Goal: Complete application form

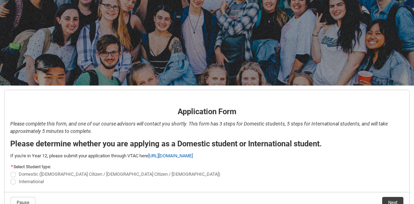
scroll to position [71, 0]
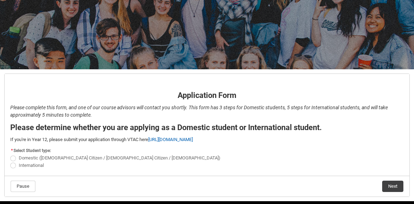
click at [13, 166] on span "REDU_Application_Form_for_Applicant flow" at bounding box center [13, 166] width 6 height 6
click at [10, 162] on input "International" at bounding box center [10, 161] width 0 height 0
radio input "true"
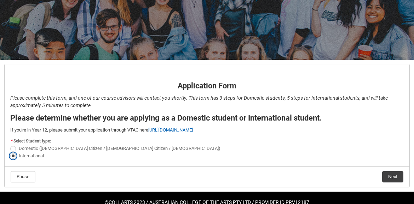
scroll to position [97, 0]
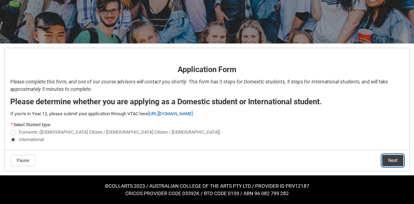
click at [392, 162] on button "Next" at bounding box center [392, 160] width 21 height 11
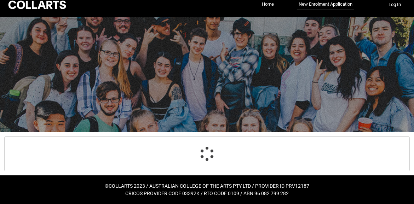
select select "choice_No"
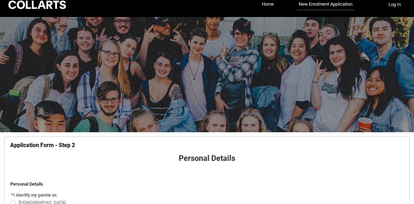
scroll to position [74, 0]
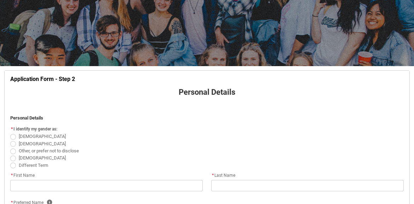
click at [15, 145] on span "REDU_Application_Form_for_Applicant flow" at bounding box center [13, 144] width 6 height 6
click at [10, 140] on input "[DEMOGRAPHIC_DATA]" at bounding box center [10, 140] width 0 height 0
radio input "true"
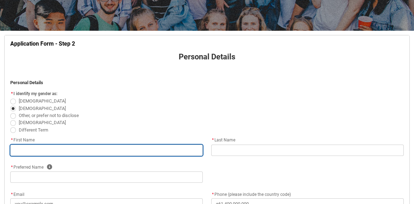
click at [43, 152] on input "REDU_Application_Form_for_Applicant flow" at bounding box center [106, 150] width 192 height 11
type lightning-primitive-input-simple "[DEMOGRAPHIC_DATA]"
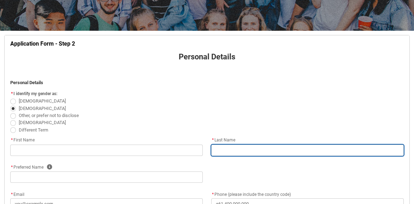
type lightning-primitive-input-simple "[PERSON_NAME]"
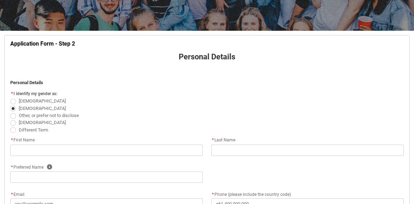
type lightning-primitive-input-simple "[PERSON_NAME]"
type lightning-primitive-input-simple "[PHONE_NUMBER]"
type lightning-primitive-input-simple "oil road"
type lightning-primitive-input-simple "Nablus"
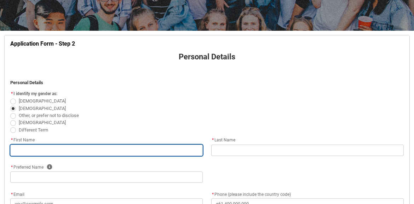
type input "[DEMOGRAPHIC_DATA]"
type input "[PERSON_NAME]"
type input "[PHONE_NUMBER]"
type input "oil road"
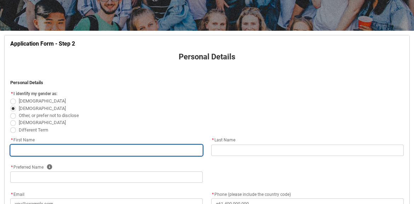
type input "Nablus"
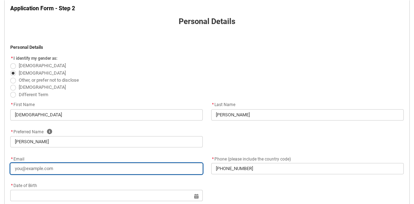
click at [55, 170] on input "* Email" at bounding box center [106, 168] width 192 height 11
type lightning-primitive-input-simple "[EMAIL_ADDRESS][DOMAIN_NAME]"
type input "[EMAIL_ADDRESS][DOMAIN_NAME]"
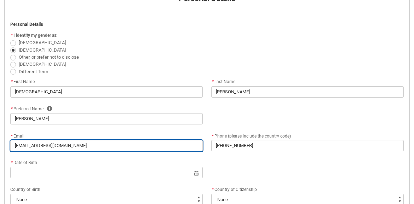
scroll to position [180, 0]
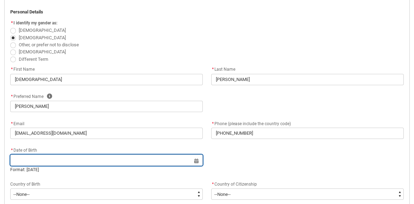
click at [70, 160] on input "REDU_Application_Form_for_Applicant flow" at bounding box center [106, 159] width 192 height 11
select select "2025"
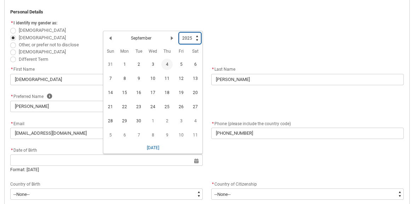
click at [196, 41] on select "1925 1926 1927 1928 1929 1930 1931 1932 1933 1934 1935 1936 1937 1938 1939 1940…" at bounding box center [190, 38] width 22 height 11
type lightning-select "1988"
click at [179, 33] on select "1925 1926 1927 1928 1929 1930 1931 1932 1933 1934 1935 1936 1937 1938 1939 1940…" at bounding box center [190, 38] width 22 height 11
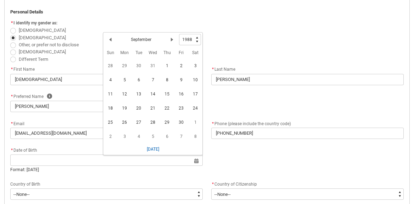
click at [152, 40] on div "Previous Month September Next Month" at bounding box center [142, 39] width 74 height 11
click at [171, 40] on lightning-primitive-icon "Date picker: September" at bounding box center [171, 39] width 5 height 5
click at [171, 40] on lightning-primitive-icon "Date picker: October" at bounding box center [171, 39] width 5 height 5
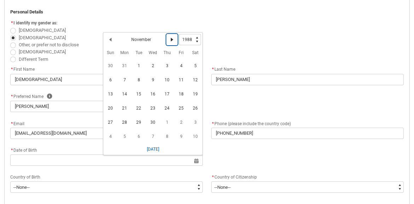
click at [170, 40] on lightning-primitive-icon "Date picker: November" at bounding box center [171, 39] width 5 height 5
click at [170, 40] on lightning-primitive-icon "Date picker: December" at bounding box center [171, 39] width 5 height 5
select select "1989"
click at [170, 41] on lightning-primitive-icon "Date picker: January" at bounding box center [171, 39] width 5 height 5
click at [170, 41] on lightning-primitive-icon "Date picker: February" at bounding box center [171, 39] width 5 height 5
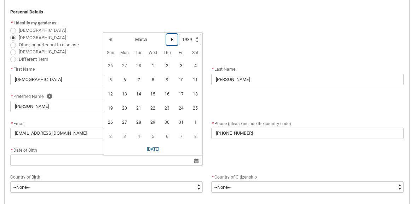
click at [170, 41] on lightning-primitive-icon "Date picker: March" at bounding box center [171, 39] width 5 height 5
click at [170, 41] on lightning-primitive-icon "Date picker: April" at bounding box center [171, 39] width 5 height 5
click at [170, 41] on lightning-primitive-icon "Date picker: May" at bounding box center [171, 39] width 5 height 5
click at [170, 41] on lightning-primitive-icon "Date picker: June" at bounding box center [171, 39] width 5 height 5
click at [170, 41] on lightning-primitive-icon "Date picker: July" at bounding box center [171, 39] width 5 height 5
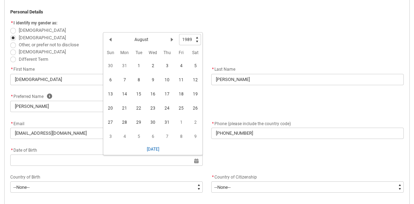
click at [141, 107] on span "22" at bounding box center [138, 108] width 11 height 11
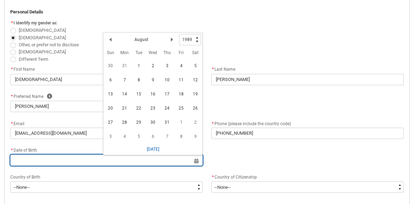
type lightning-datepicker "[DATE]"
type lightning-input "[DATE]"
type input "[DATE]"
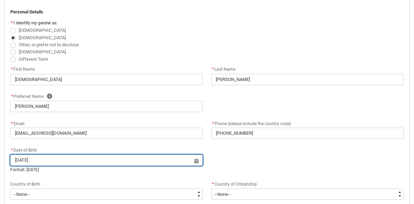
click at [198, 162] on input "[DATE]" at bounding box center [106, 159] width 192 height 11
select select "1989"
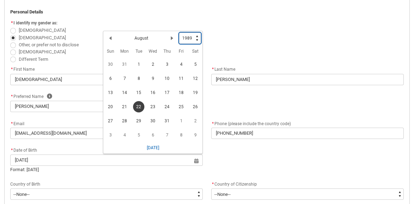
click at [197, 37] on select "1925 1926 1927 1928 1929 1930 1931 1932 1933 1934 1935 1936 1937 1938 1939 1940…" at bounding box center [190, 38] width 22 height 11
type lightning-select "1988"
click at [179, 33] on select "1925 1926 1927 1928 1929 1930 1931 1932 1933 1934 1935 1936 1937 1938 1939 1940…" at bounding box center [190, 38] width 22 height 11
select select "1988"
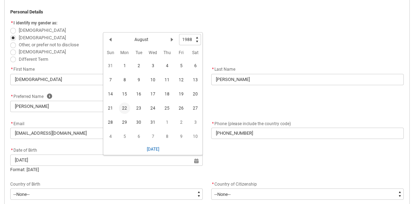
click at [126, 106] on span "22" at bounding box center [124, 108] width 11 height 11
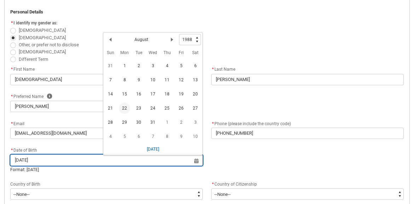
type lightning-datepicker "[DATE]"
type lightning-input "[DATE]"
type input "[DATE]"
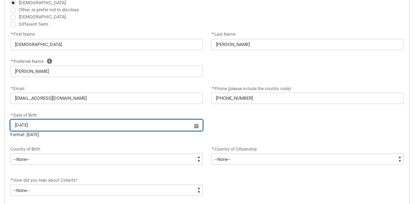
scroll to position [215, 0]
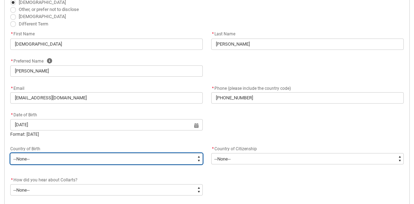
click at [85, 155] on select "--None-- [GEOGRAPHIC_DATA][PERSON_NAME] ([GEOGRAPHIC_DATA]) 7201 [GEOGRAPHIC_DA…" at bounding box center [106, 158] width 192 height 11
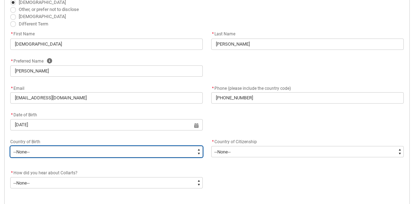
type lightning-select "Birth_Country.2301"
click at [10, 146] on select "--None-- [GEOGRAPHIC_DATA][PERSON_NAME] ([GEOGRAPHIC_DATA]) 7201 [GEOGRAPHIC_DA…" at bounding box center [106, 151] width 192 height 11
select select "Birth_Country.2301"
click at [51, 151] on select "--None-- [GEOGRAPHIC_DATA][PERSON_NAME] ([GEOGRAPHIC_DATA]) 7201 [GEOGRAPHIC_DA…" at bounding box center [106, 151] width 192 height 11
type lightning-select "Birth_Country.8213"
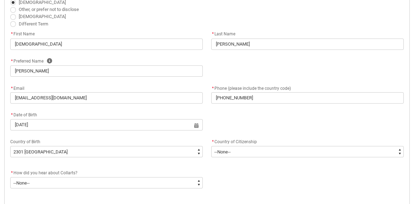
click at [360, 172] on div "* How did you hear about Collarts? * --None-- Advertising - Facebook Advertisin…" at bounding box center [207, 182] width 402 height 27
select select "Birth_Country.8213"
click at [364, 179] on div "* How did you hear about Collarts? * --None-- Advertising - Facebook Advertisin…" at bounding box center [207, 182] width 402 height 27
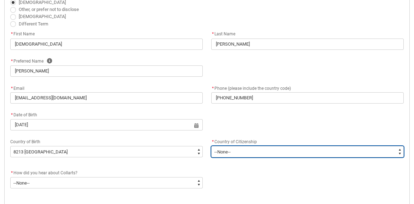
click at [247, 153] on select "--[GEOGRAPHIC_DATA]-- [GEOGRAPHIC_DATA] [GEOGRAPHIC_DATA] [GEOGRAPHIC_DATA] [GE…" at bounding box center [307, 151] width 192 height 11
type lightning-select "Citizenship_Country.[GEOGRAPHIC_DATA]%2C State of"
click at [211, 146] on select "--[GEOGRAPHIC_DATA]-- [GEOGRAPHIC_DATA] [GEOGRAPHIC_DATA] [GEOGRAPHIC_DATA] [GE…" at bounding box center [307, 151] width 192 height 11
select select "Citizenship_Country.[GEOGRAPHIC_DATA]%2C State of"
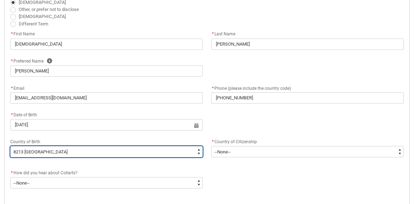
click at [105, 154] on select "--None-- [GEOGRAPHIC_DATA][PERSON_NAME] ([GEOGRAPHIC_DATA]) 7201 [GEOGRAPHIC_DA…" at bounding box center [106, 151] width 192 height 11
type lightning-select "Birth_Country.4206"
click at [10, 146] on select "--None-- [GEOGRAPHIC_DATA][PERSON_NAME] ([GEOGRAPHIC_DATA]) 7201 [GEOGRAPHIC_DA…" at bounding box center [106, 151] width 192 height 11
select select "Birth_Country.4206"
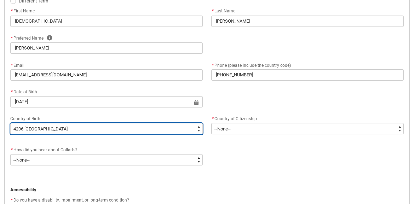
scroll to position [251, 0]
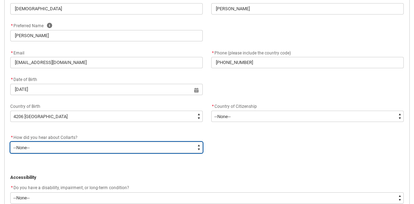
click at [97, 146] on select "--None-- Advertising - Facebook Advertising - Google Advertising - Instagram Ad…" at bounding box center [106, 147] width 192 height 11
type lightning-select "Heard_About_Collarts_[DOMAIN_NAME] Search (Google)"
click at [10, 142] on select "--None-- Advertising - Facebook Advertising - Google Advertising - Instagram Ad…" at bounding box center [106, 147] width 192 height 11
select select "Heard_About_Collarts_[DOMAIN_NAME] Search (Google)"
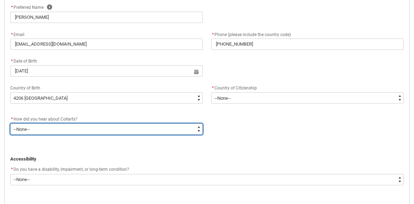
scroll to position [286, 0]
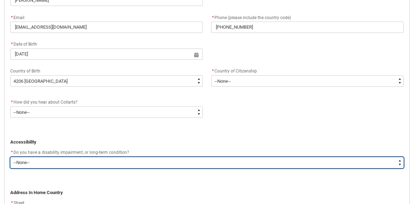
click at [78, 159] on select "--None-- Yes No" at bounding box center [206, 162] width 393 height 11
type lightning-select "No_TextChoice"
click at [10, 157] on select "--None-- Yes No" at bounding box center [206, 162] width 393 height 11
select select "No_TextChoice"
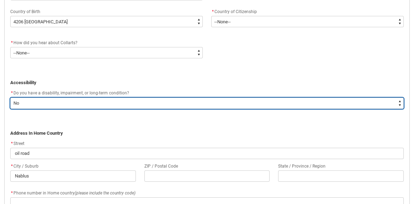
scroll to position [357, 0]
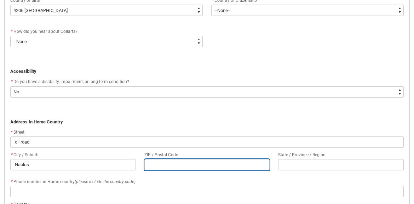
click at [162, 166] on input "REDU_Application_Form_for_Applicant flow" at bounding box center [206, 164] width 125 height 11
click at [156, 161] on input "REDU_Application_Form_for_Applicant flow" at bounding box center [206, 164] width 125 height 11
type lightning-primitive-input-simple "0"
type input "0"
type lightning-primitive-input-simple "00"
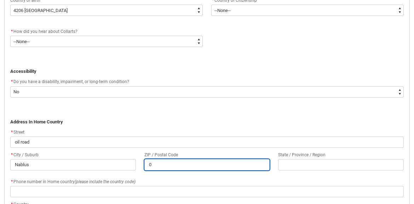
type input "00"
type lightning-primitive-input-simple "000"
type input "000"
type lightning-primitive-input-simple "0000"
type input "0000"
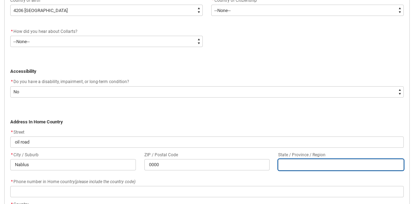
click at [299, 167] on input "REDU_Application_Form_for_Applicant flow" at bounding box center [340, 164] width 125 height 11
type lightning-primitive-input-simple "ص"
type input "ص"
type lightning-primitive-input-simple "صث"
type input "صث"
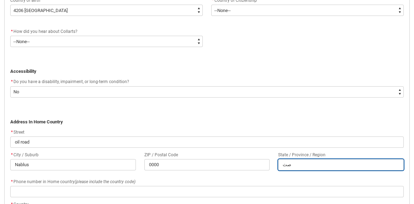
type lightning-primitive-input-simple "ص"
type input "ص"
type lightning-primitive-input-simple "w"
type input "w"
type lightning-primitive-input-simple "we"
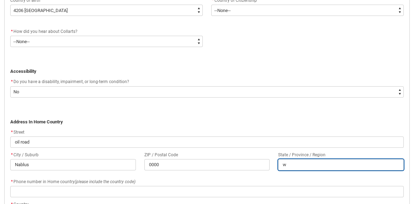
type input "we"
type lightning-primitive-input-simple "[PERSON_NAME]"
type input "[PERSON_NAME]"
type lightning-primitive-input-simple "wesa"
type input "wesa"
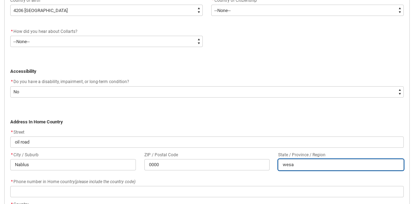
type lightning-primitive-input-simple "[PERSON_NAME]"
type input "[PERSON_NAME]"
type lightning-primitive-input-simple "we"
type input "we"
type lightning-primitive-input-simple "[PERSON_NAME]"
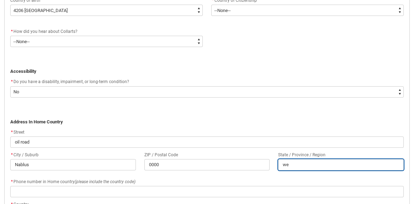
type input "[PERSON_NAME]"
type lightning-primitive-input-simple "west"
type input "west"
type lightning-primitive-input-simple "west"
type input "west"
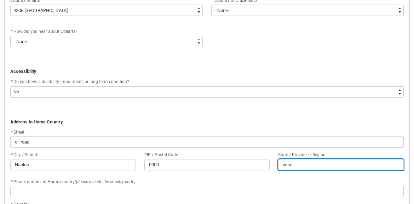
type lightning-primitive-input-simple "west b"
type input "west b"
type lightning-primitive-input-simple "west ba"
type input "west ba"
type lightning-primitive-input-simple "west ban"
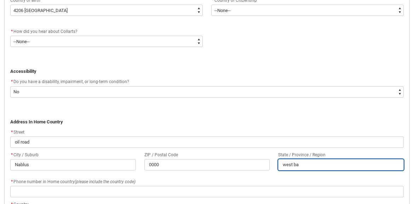
type input "west ban"
type lightning-primitive-input-simple "west bank"
type input "west bank"
type lightning-primitive-input-simple "west bank"
type input "west bank"
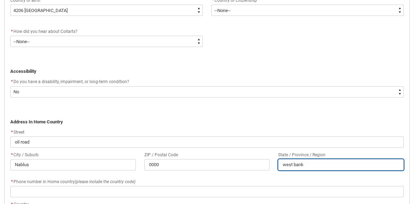
type lightning-primitive-input-simple "west bank n"
type input "west bank n"
type lightning-primitive-input-simple "west bank na"
type input "west bank na"
type lightning-primitive-input-simple "west bank n"
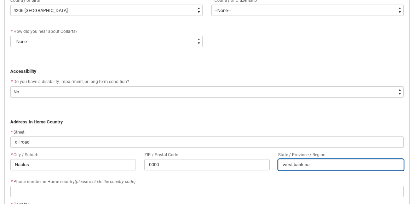
type input "west bank n"
type lightning-primitive-input-simple "west bank"
type input "west bank"
type lightning-primitive-input-simple "west bank m"
type input "west bank m"
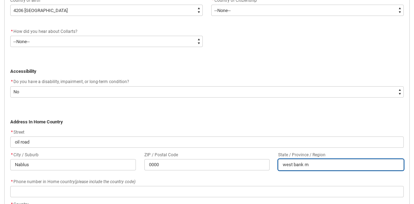
type lightning-primitive-input-simple "west bank mi"
type input "west bank mi"
type lightning-primitive-input-simple "west bank mid"
type input "west bank mid"
type lightning-primitive-input-simple "west bank midd"
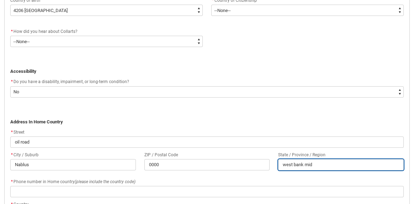
type input "west bank midd"
type lightning-primitive-input-simple "west bank middl"
type input "west bank middl"
type lightning-primitive-input-simple "west bank middle"
type input "west bank middle"
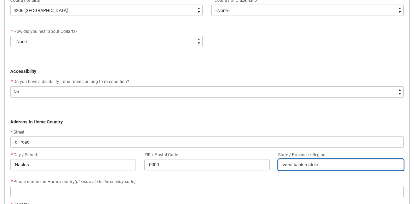
type lightning-primitive-input-simple "west bank middle e"
type input "west bank middle e"
type lightning-primitive-input-simple "west bank middle ea"
type input "west bank middle ea"
type lightning-primitive-input-simple "west bank middle eas"
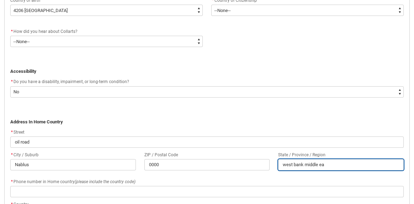
type input "west bank middle eas"
type lightning-primitive-input-simple "[GEOGRAPHIC_DATA]"
type input "[GEOGRAPHIC_DATA]"
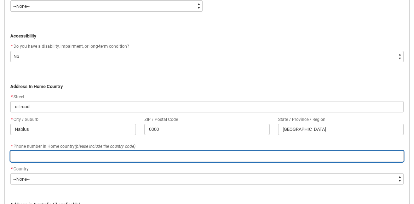
click at [58, 158] on input "REDU_Application_Form_for_Applicant flow" at bounding box center [206, 156] width 393 height 11
type lightning-primitive-input-simple "0599153323"
type input "0599153323"
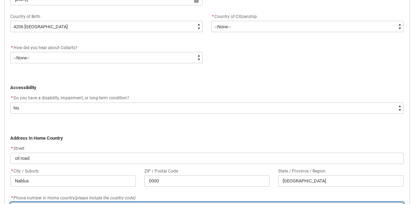
scroll to position [357, 0]
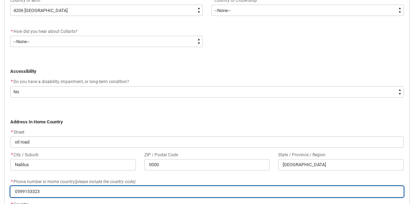
click at [15, 190] on input "0599153323" at bounding box center [206, 191] width 393 height 11
drag, startPoint x: 16, startPoint y: 192, endPoint x: -72, endPoint y: 188, distance: 88.4
click at [0, 188] on html "Loading × Sorry to interrupt This page has an error. You might just need to ref…" at bounding box center [207, 91] width 414 height 897
type lightning-primitive-input-simple "[PHONE_NUMBER]"
type input "[PHONE_NUMBER]"
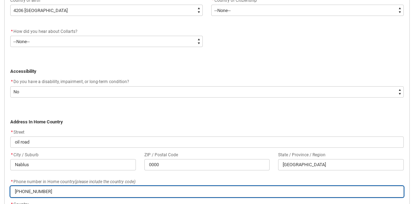
type lightning-primitive-input-simple "[PHONE_NUMBER]"
type input "[PHONE_NUMBER]"
type lightning-primitive-input-simple "[PHONE_NUMBER]"
type input "[PHONE_NUMBER]"
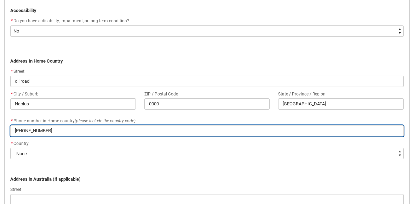
scroll to position [427, 0]
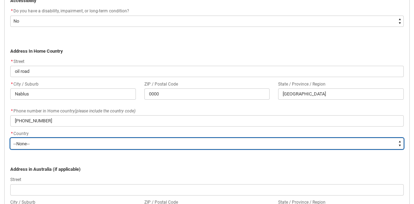
click at [62, 140] on select "--None-- [GEOGRAPHIC_DATA] ([GEOGRAPHIC_DATA]) [GEOGRAPHIC_DATA] [GEOGRAPHIC_DA…" at bounding box center [206, 143] width 393 height 11
type lightning-select "Country_Choice.4206"
click at [10, 138] on select "--None-- [GEOGRAPHIC_DATA] ([GEOGRAPHIC_DATA]) [GEOGRAPHIC_DATA] [GEOGRAPHIC_DA…" at bounding box center [206, 143] width 393 height 11
select select "Country_Choice.4206"
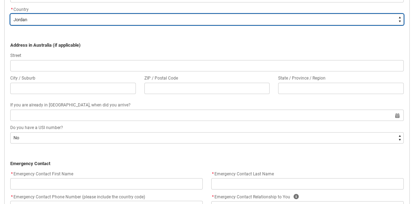
scroll to position [569, 0]
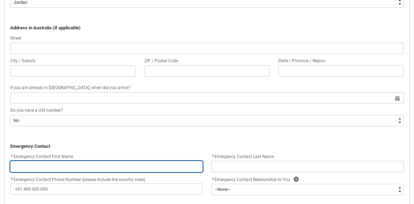
click at [56, 167] on input "REDU_Application_Form_for_Applicant flow" at bounding box center [106, 166] width 192 height 11
type lightning-primitive-input-simple "[DEMOGRAPHIC_DATA][PERSON_NAME]"
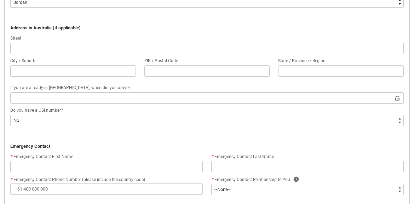
type lightning-primitive-input-simple "oil road"
type lightning-primitive-input-simple "Nablus"
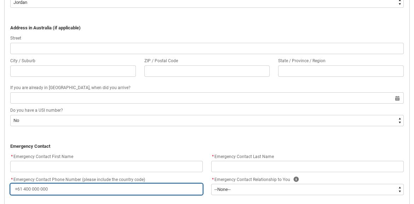
type lightning-primitive-input-simple "[PHONE_NUMBER]"
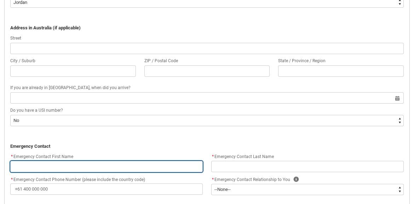
type input "oil road"
type input "Nablus"
type input "[DEMOGRAPHIC_DATA][PERSON_NAME]"
type input "[PHONE_NUMBER]"
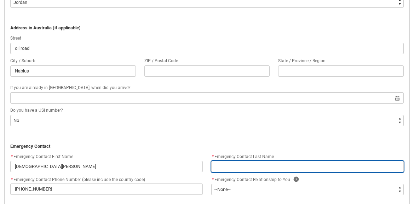
click at [232, 168] on input "REDU_Application_Form_for_Applicant flow" at bounding box center [307, 166] width 192 height 11
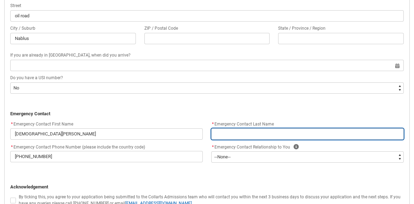
scroll to position [604, 0]
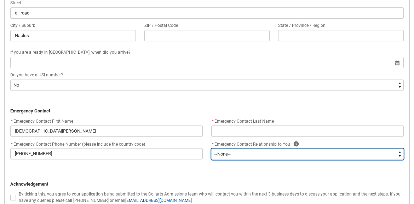
click at [220, 151] on div "* Emergency Contact Relationship to You Help * --None-- Mother Father Sibling C…" at bounding box center [307, 150] width 192 height 20
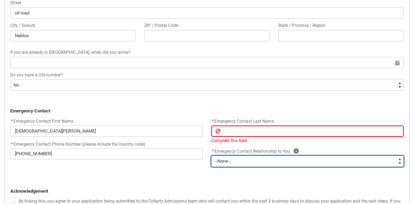
click at [211, 156] on select "--None-- Mother Father Sibling Child Partner Relation Friend" at bounding box center [307, 161] width 192 height 11
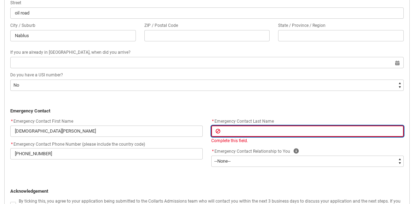
click at [226, 132] on input "REDU_Application_Form_for_Applicant flow" at bounding box center [307, 130] width 192 height 11
drag, startPoint x: 223, startPoint y: 129, endPoint x: 184, endPoint y: 124, distance: 39.2
click at [185, 124] on div "* Emergency Contact First Name [PERSON_NAME] * Emergency Contact Phone Number (…" at bounding box center [207, 145] width 402 height 57
type lightning-primitive-input-simple "b"
type input "b"
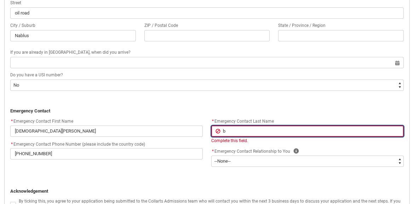
type lightning-primitive-input-simple "ba"
type input "ba"
type lightning-primitive-input-simple "bab"
type input "bab"
type lightning-primitive-input-simple "baba"
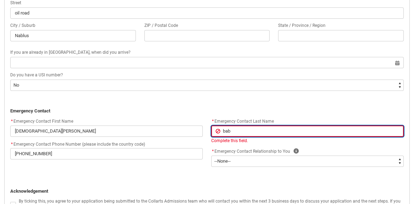
type input "baba"
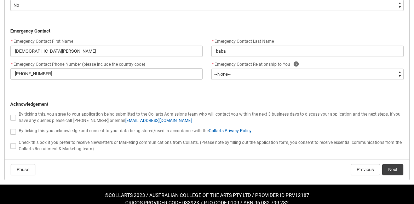
scroll to position [693, 0]
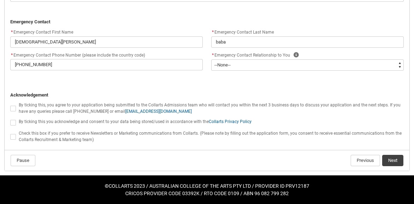
click at [16, 107] on span "REDU_Application_Form_for_Applicant flow" at bounding box center [13, 109] width 6 height 6
click at [10, 105] on input "REDU_Application_Form_for_Applicant flow" at bounding box center [10, 104] width 0 height 0
type lightning-input "true"
checkbox input "true"
click at [12, 108] on span "REDU_Application_Form_for_Applicant flow" at bounding box center [13, 109] width 6 height 6
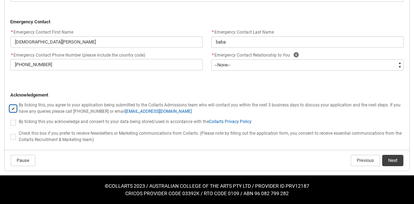
click at [10, 105] on input "REDU_Application_Form_for_Applicant flow" at bounding box center [10, 104] width 0 height 0
type lightning-input "false"
checkbox input "false"
click at [12, 110] on span "REDU_Application_Form_for_Applicant flow" at bounding box center [13, 109] width 6 height 6
click at [10, 105] on input "REDU_Application_Form_for_Applicant flow" at bounding box center [10, 104] width 0 height 0
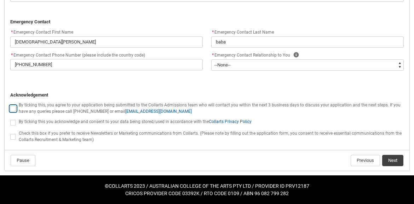
type lightning-input "true"
checkbox input "true"
click at [12, 126] on lightning-input "REDU_Application_Form_for_Applicant flow" at bounding box center [14, 121] width 8 height 9
click at [12, 121] on span "REDU_Application_Form_for_Applicant flow" at bounding box center [13, 123] width 6 height 6
click at [10, 119] on input "REDU_Application_Form_for_Applicant flow" at bounding box center [10, 118] width 0 height 0
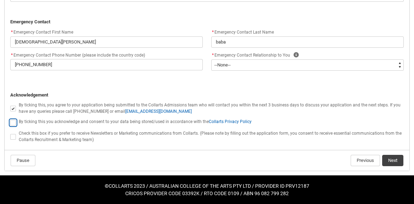
type lightning-input "true"
checkbox input "true"
click at [13, 138] on span "REDU_Application_Form_for_Applicant flow" at bounding box center [13, 137] width 6 height 6
click at [10, 133] on input "REDU_Application_Form_for_Applicant flow" at bounding box center [10, 133] width 0 height 0
type lightning-input "true"
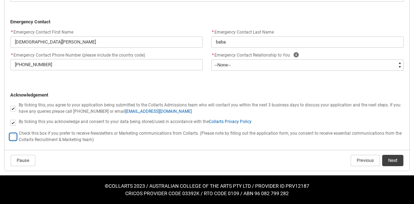
checkbox input "true"
click at [390, 162] on button "Next" at bounding box center [392, 160] width 21 height 11
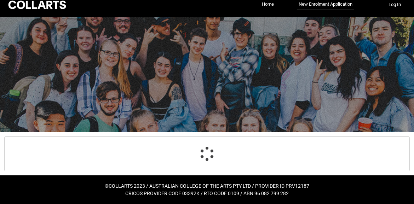
select select "Birth_Country.4206"
select select "Citizenship_Country.[GEOGRAPHIC_DATA]%2C State of"
select select "Heard_About_Collarts_[DOMAIN_NAME] Search (Google)"
select select "No_TextChoice"
select select "Country_Choice.4206"
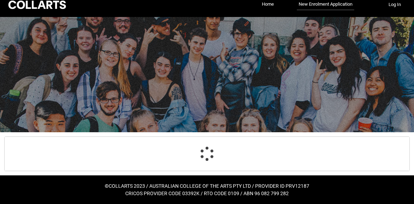
select select "choice_No"
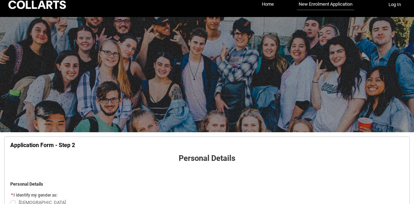
scroll to position [656, 0]
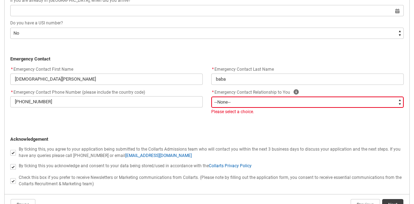
click at [240, 103] on select "--None-- Mother Father Sibling Child Partner Relation Friend" at bounding box center [307, 102] width 192 height 11
type lightning-select "Emergency_Contact_Relationship.Friend"
click at [211, 97] on select "--None-- Mother Father Sibling Child Partner Relation Friend" at bounding box center [307, 102] width 192 height 11
select select "Emergency_Contact_Relationship.Friend"
click at [220, 136] on p "﻿ Acknowledgement" at bounding box center [206, 139] width 393 height 7
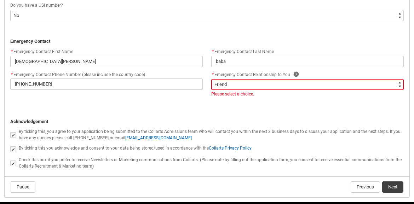
scroll to position [691, 0]
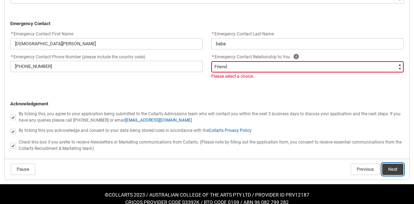
click at [394, 169] on button "Next" at bounding box center [392, 169] width 21 height 11
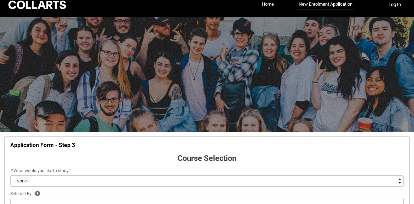
scroll to position [74, 0]
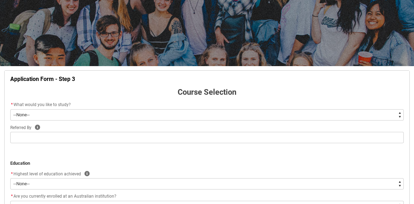
click at [69, 113] on select "--None-- Diploma Bachelor Post Graduate" at bounding box center [206, 114] width 393 height 11
type lightning-select "WhichDegree_Diploma"
click at [10, 109] on select "--None-- Diploma Bachelor Post Graduate" at bounding box center [206, 114] width 393 height 11
select select "WhichDegree_Diploma"
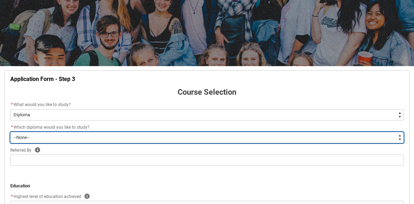
click at [55, 138] on select "--None-- Diploma of 2D Animation Diploma of Applied Business (Entertainment Man…" at bounding box center [206, 137] width 393 height 11
click at [10, 132] on select "--None-- Diploma of 2D Animation Diploma of Applied Business (Entertainment Man…" at bounding box center [206, 137] width 393 height 11
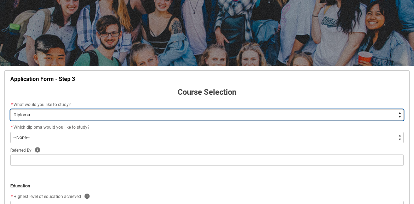
click at [60, 113] on select "--None-- Diploma Bachelor Post Graduate" at bounding box center [206, 114] width 393 height 11
type lightning-select "WhichDegree_PostGrad"
click at [10, 109] on select "--None-- Diploma Bachelor Post Graduate" at bounding box center [206, 114] width 393 height 11
select select "WhichDegree_PostGrad"
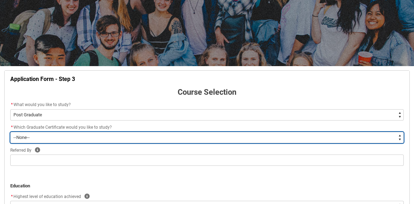
click at [47, 137] on select "--None-- Graduate Certificate of Higher Education (Creative Arts)" at bounding box center [206, 137] width 393 height 11
click at [47, 138] on select "--None-- Graduate Certificate of Higher Education (Creative Arts)" at bounding box center [206, 137] width 393 height 11
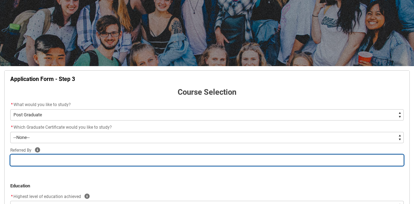
click at [34, 164] on input "REDU_Application_Form_for_Applicant flow" at bounding box center [206, 159] width 393 height 11
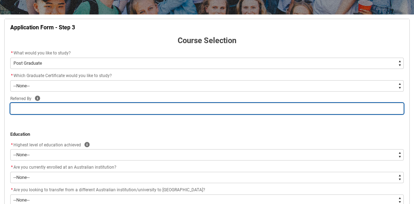
scroll to position [109, 0]
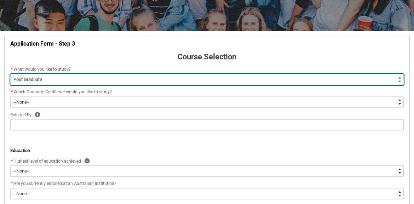
click at [41, 78] on select "--None-- Diploma Bachelor Post Graduate" at bounding box center [206, 79] width 393 height 11
type lightning-select "WhichDegree_Bachelor"
click at [10, 74] on select "--None-- Diploma Bachelor Post Graduate" at bounding box center [206, 79] width 393 height 11
select select "WhichDegree_Bachelor"
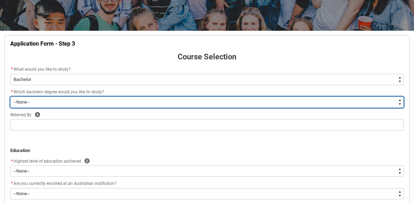
click at [40, 99] on select "--None-- Bachelor of 2D Animation Bachelor of Applied Business (Entertainment M…" at bounding box center [206, 102] width 393 height 11
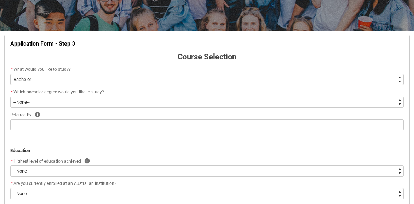
click at [78, 140] on p "REDU_Application_Form_for_Applicant flow" at bounding box center [206, 136] width 393 height 7
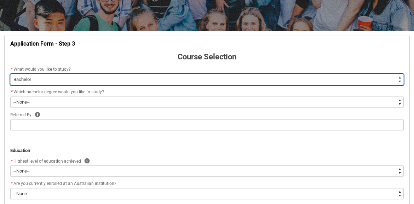
click at [62, 75] on select "--None-- Diploma Bachelor Post Graduate" at bounding box center [206, 79] width 393 height 11
type lightning-select "WhichDegree_Diploma"
click at [10, 74] on select "--None-- Diploma Bachelor Post Graduate" at bounding box center [206, 79] width 393 height 11
select select "WhichDegree_Diploma"
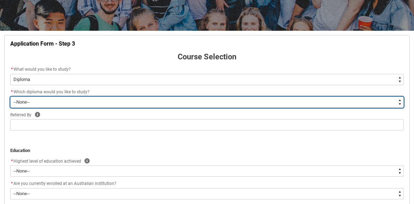
click at [55, 97] on select "--None-- Diploma of 2D Animation Diploma of Applied Business (Entertainment Man…" at bounding box center [206, 102] width 393 height 11
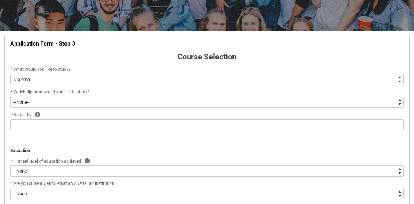
click at [101, 135] on p "REDU_Application_Form_for_Applicant flow" at bounding box center [206, 136] width 393 height 7
click at [60, 96] on div "* Which diploma would you like to study?" at bounding box center [206, 92] width 393 height 8
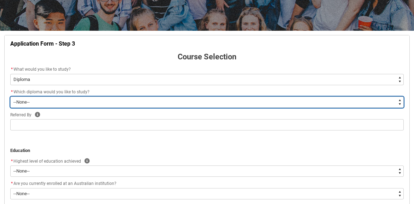
click at [60, 103] on select "--None-- Diploma of 2D Animation Diploma of Applied Business (Entertainment Man…" at bounding box center [206, 102] width 393 height 11
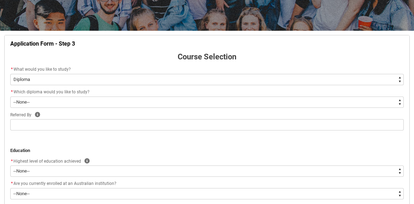
click at [63, 135] on p "REDU_Application_Form_for_Applicant flow" at bounding box center [206, 136] width 393 height 7
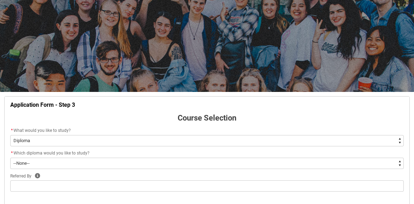
scroll to position [41, 0]
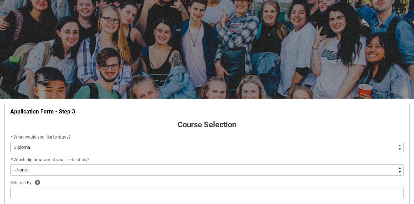
click at [382, 127] on p "Course Selection" at bounding box center [206, 125] width 393 height 12
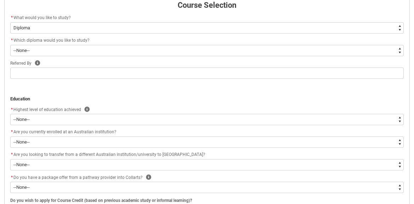
scroll to position [0, 0]
